Goal: Information Seeking & Learning: Learn about a topic

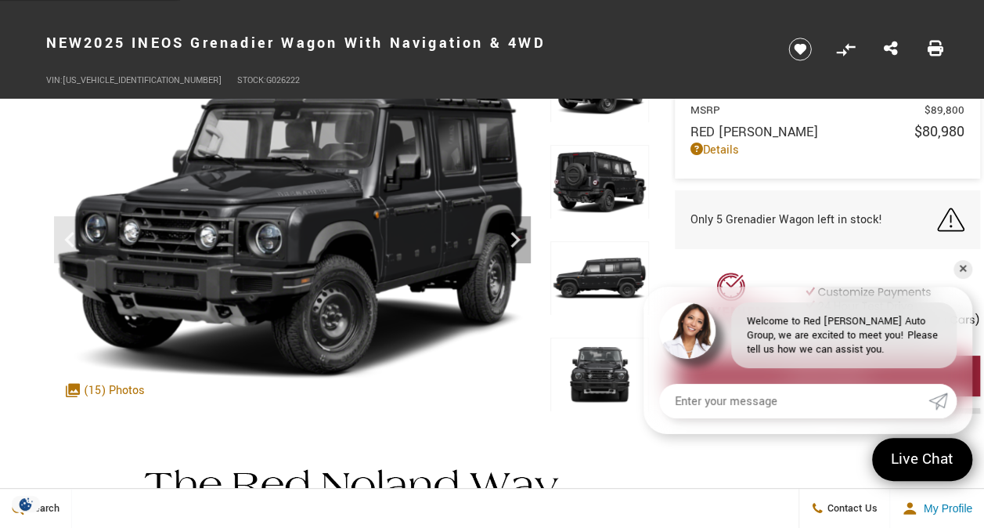
scroll to position [78, 0]
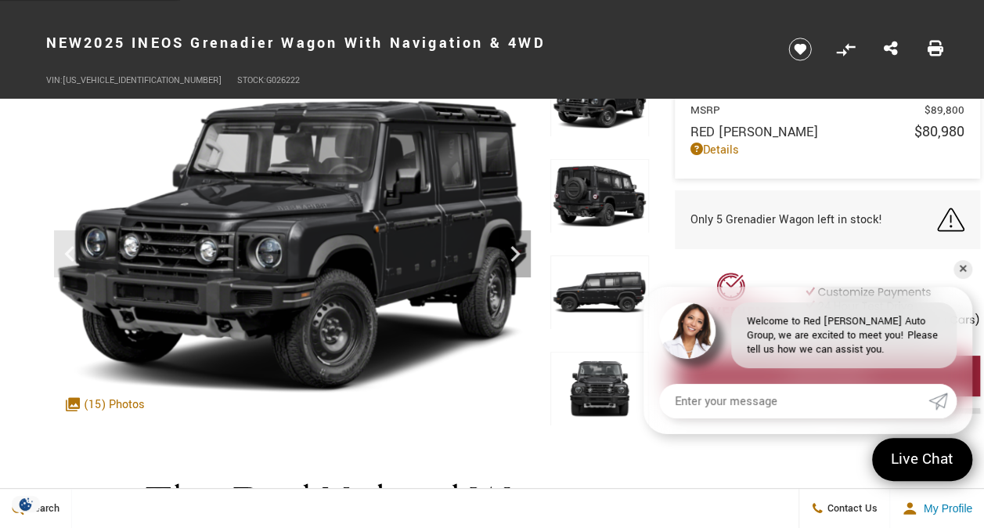
click at [114, 403] on div ".cls-1, .cls-3 { fill: #c50033; } .cls-1 { clip-rule: evenodd; } .cls-2 { clip-…" at bounding box center [105, 404] width 95 height 32
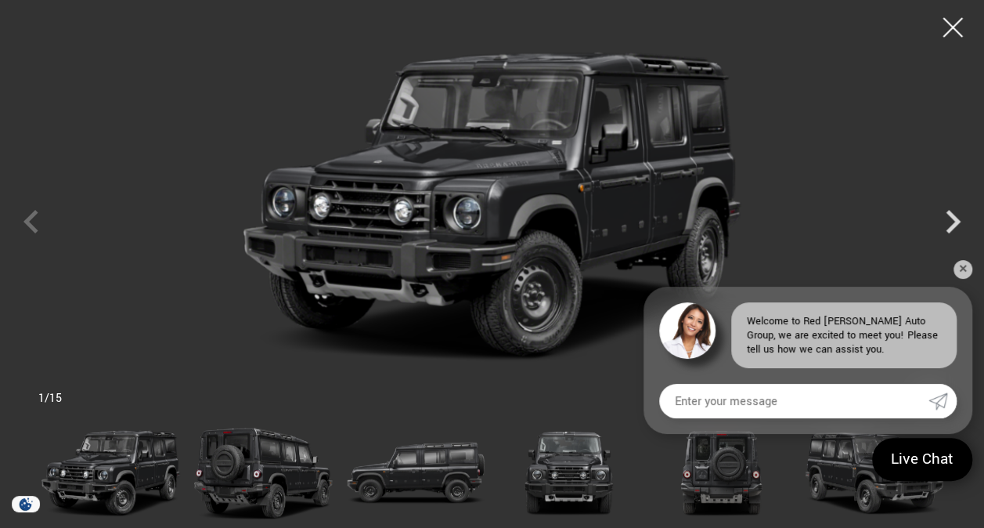
scroll to position [235, 0]
click at [952, 213] on icon "Next" at bounding box center [953, 221] width 47 height 47
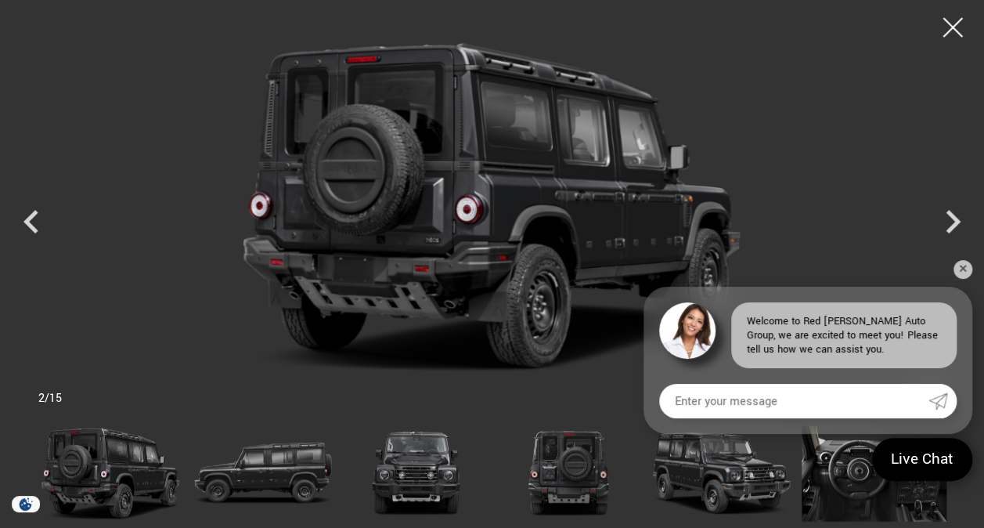
click at [952, 213] on icon "Next" at bounding box center [953, 221] width 47 height 47
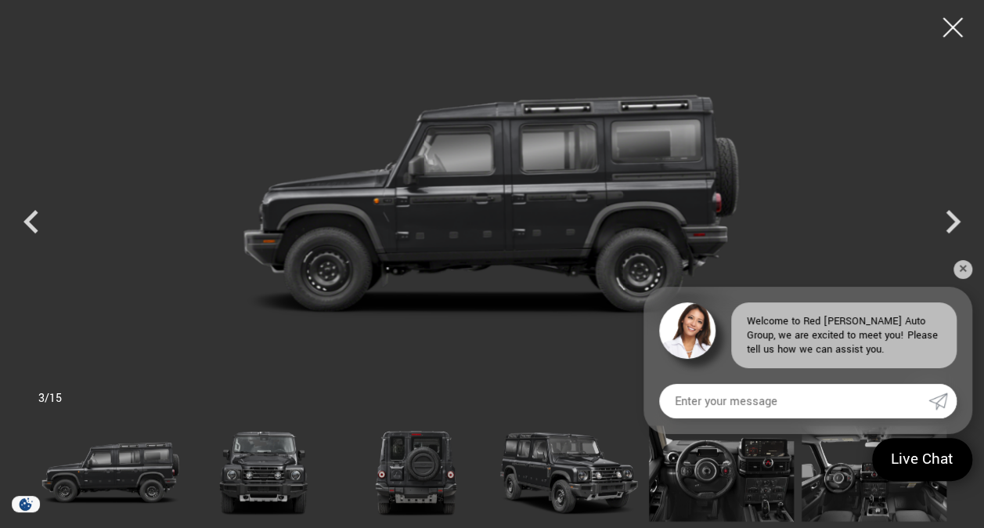
click at [950, 210] on icon "Next" at bounding box center [953, 221] width 47 height 47
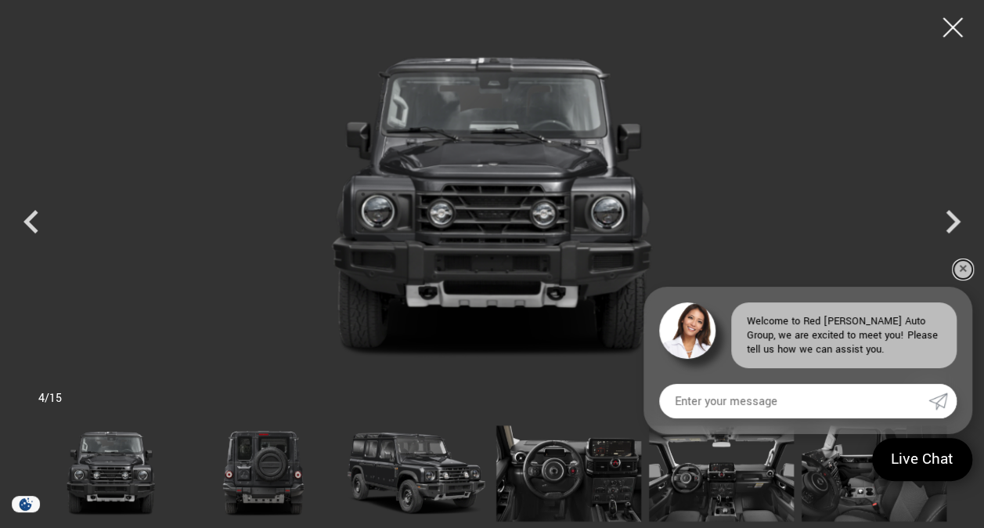
click at [959, 265] on link "✕" at bounding box center [963, 269] width 19 height 19
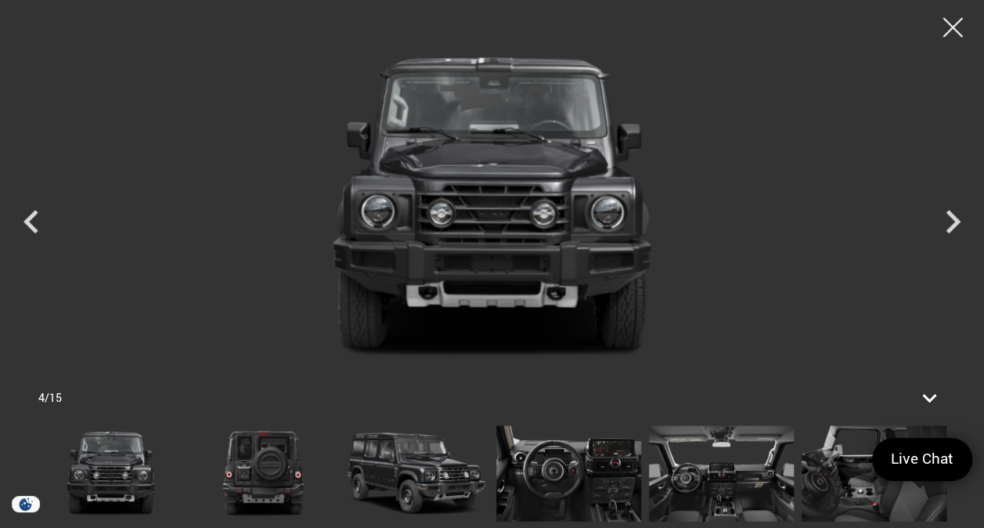
click at [949, 214] on icon "Next" at bounding box center [953, 221] width 15 height 23
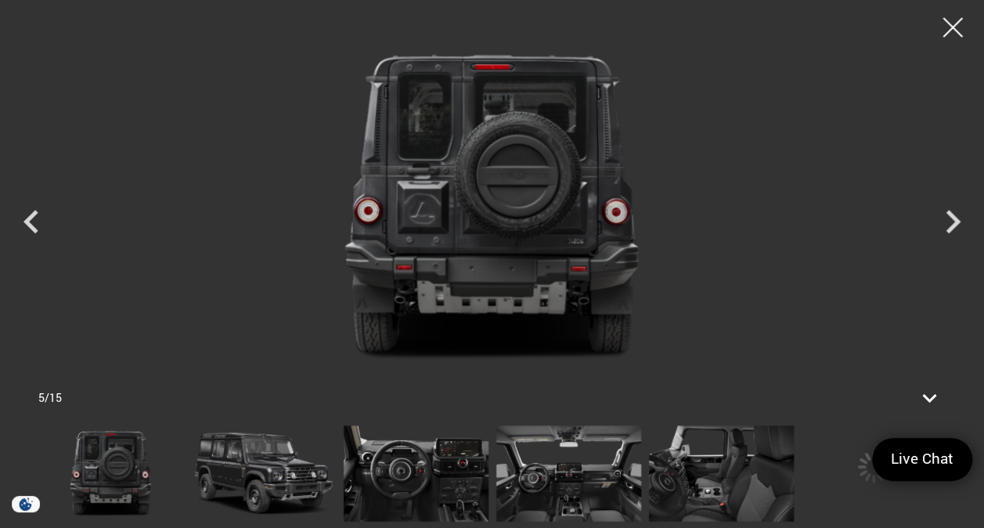
click at [949, 214] on icon "Next" at bounding box center [953, 221] width 15 height 23
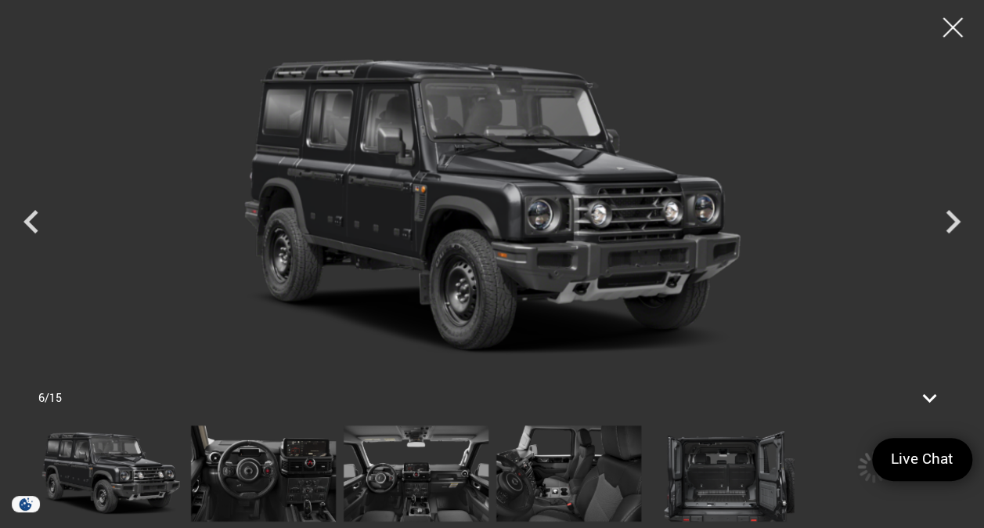
click at [949, 214] on icon "Next" at bounding box center [953, 221] width 15 height 23
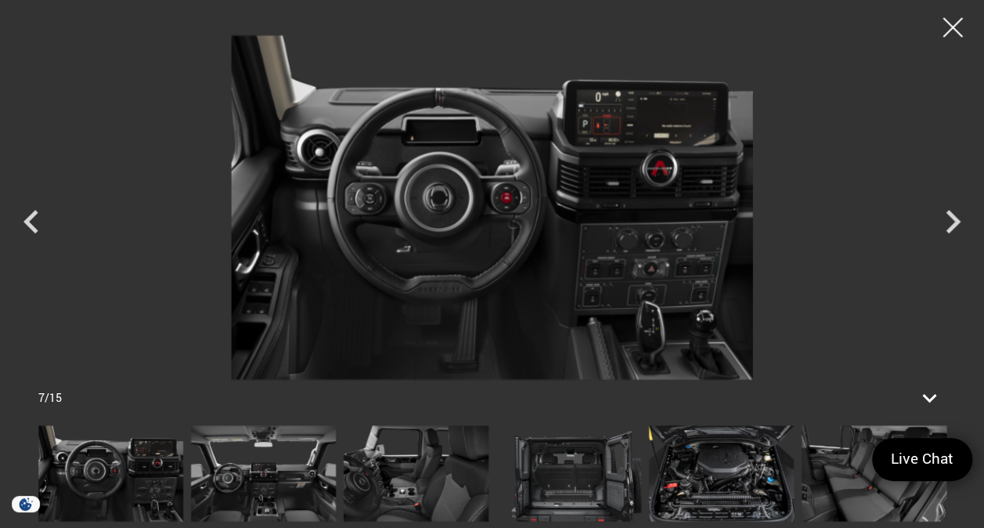
click at [949, 214] on icon "Next" at bounding box center [953, 221] width 15 height 23
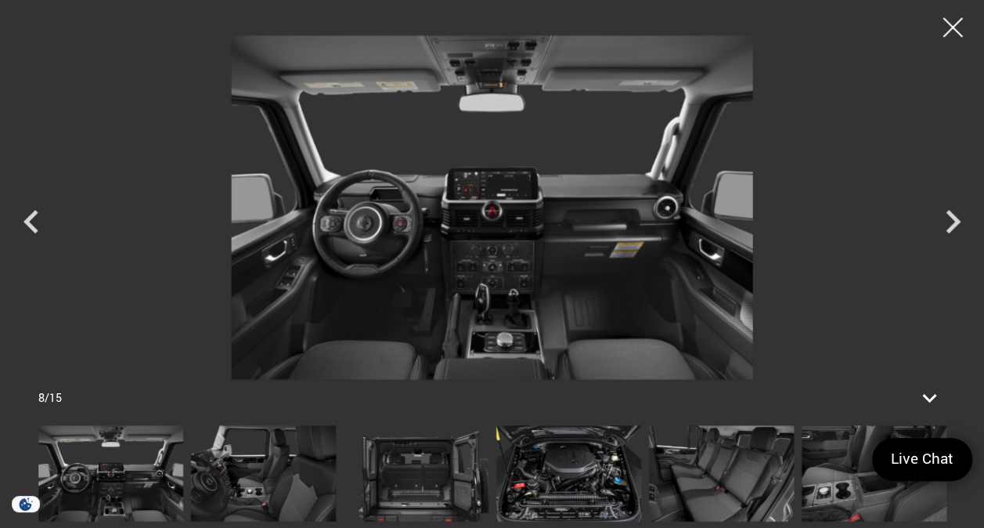
click at [949, 214] on icon "Next" at bounding box center [953, 221] width 15 height 23
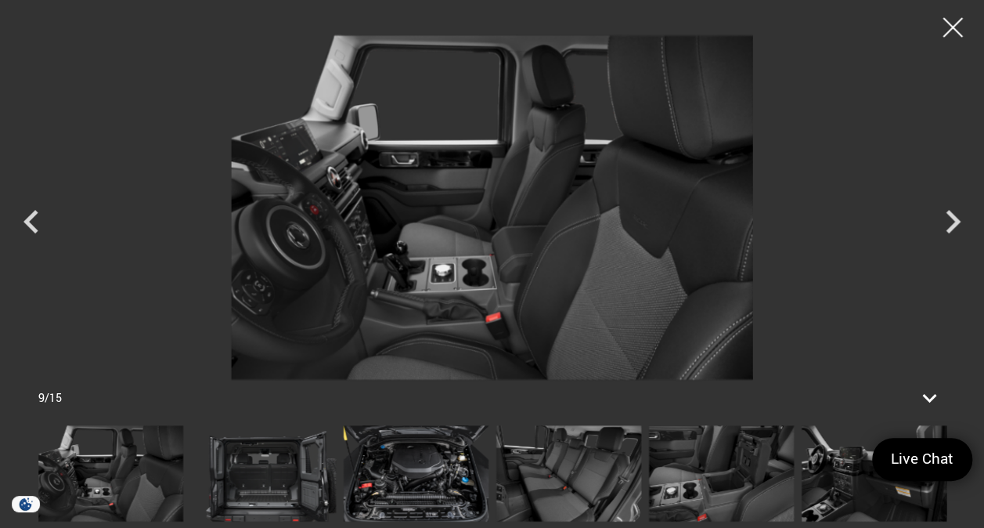
click at [949, 214] on icon "Next" at bounding box center [953, 221] width 15 height 23
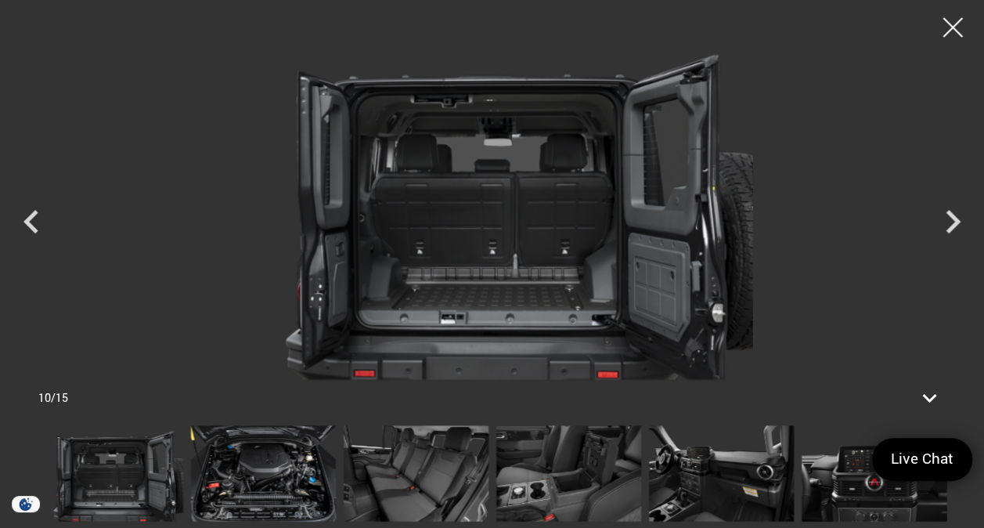
click at [949, 214] on icon "Next" at bounding box center [953, 221] width 15 height 23
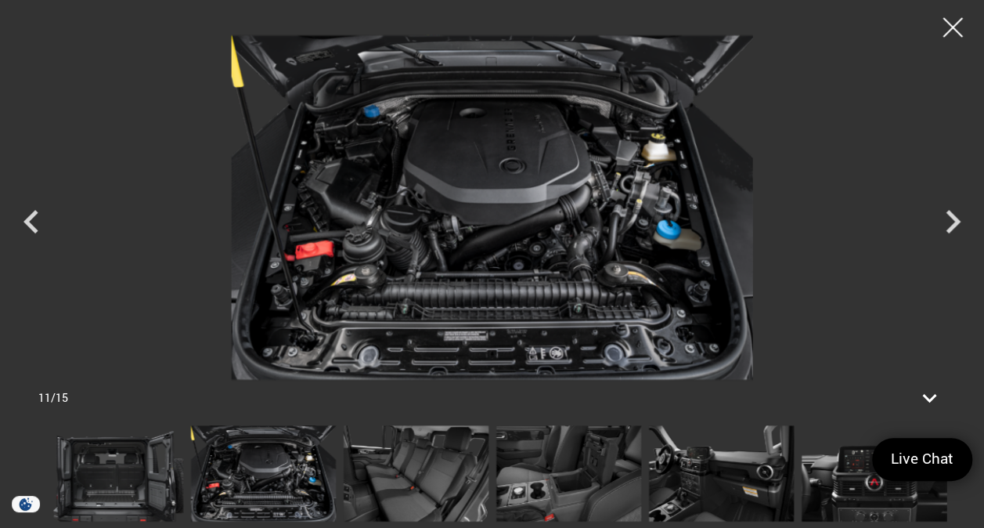
click at [949, 214] on icon "Next" at bounding box center [953, 221] width 15 height 23
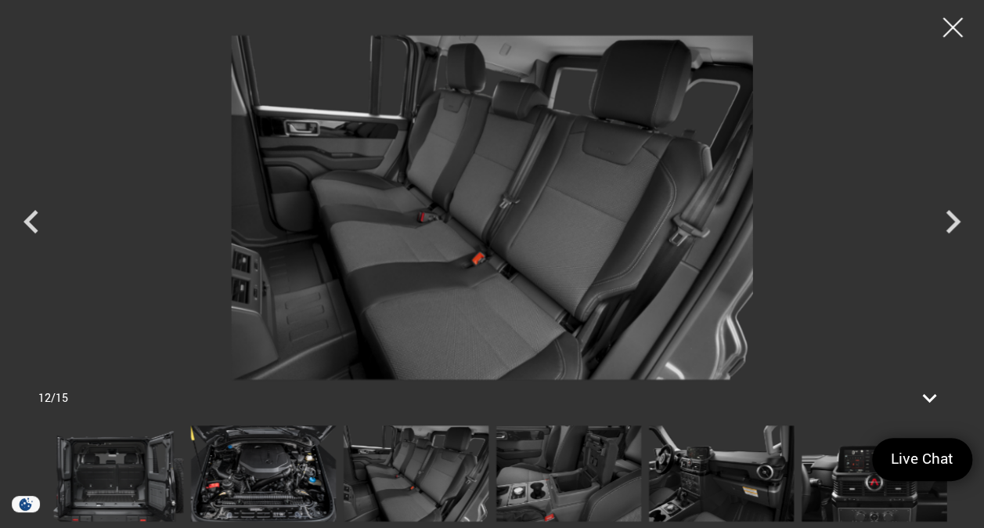
click at [949, 214] on icon "Next" at bounding box center [953, 221] width 15 height 23
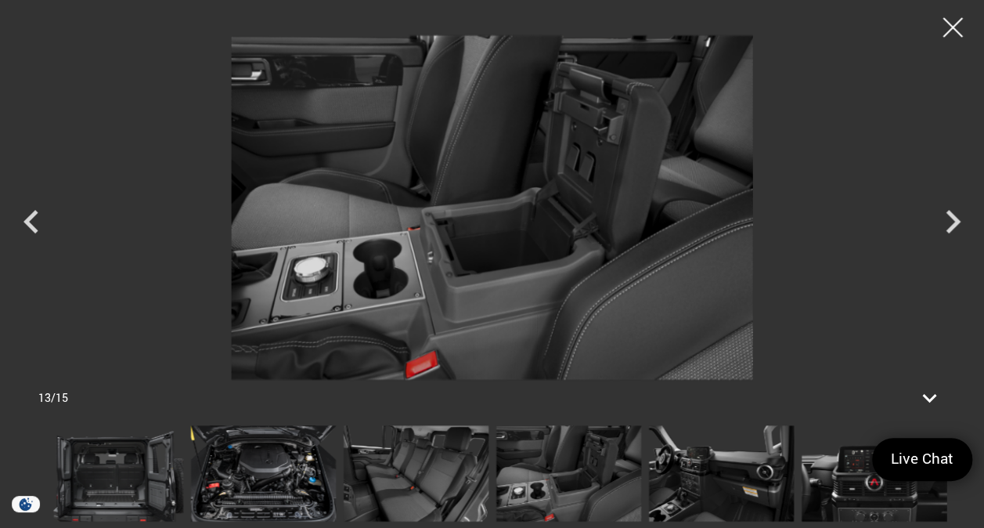
click at [949, 214] on icon "Next" at bounding box center [953, 221] width 15 height 23
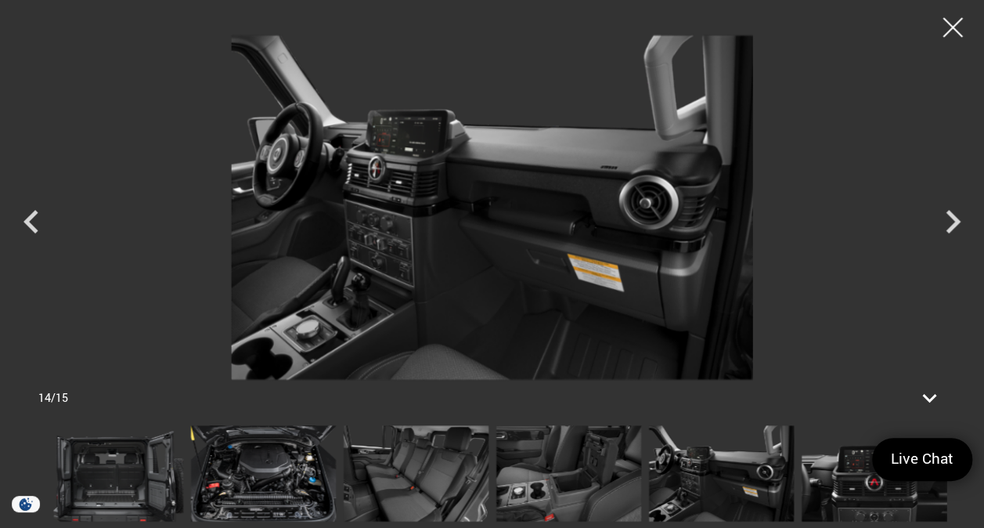
click at [949, 214] on icon "Next" at bounding box center [953, 221] width 15 height 23
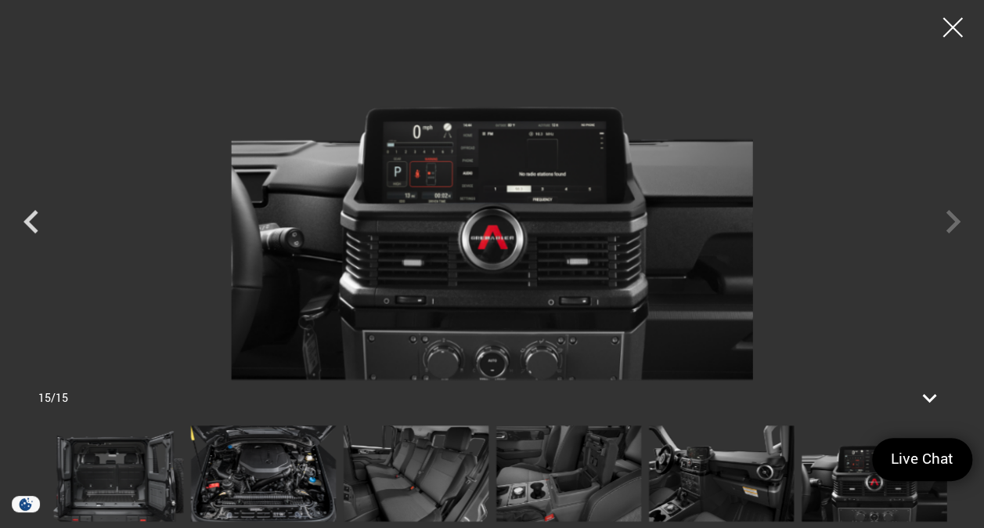
click at [949, 214] on div at bounding box center [492, 207] width 984 height 391
click at [953, 25] on div at bounding box center [952, 27] width 39 height 39
